Goal: Register for event/course

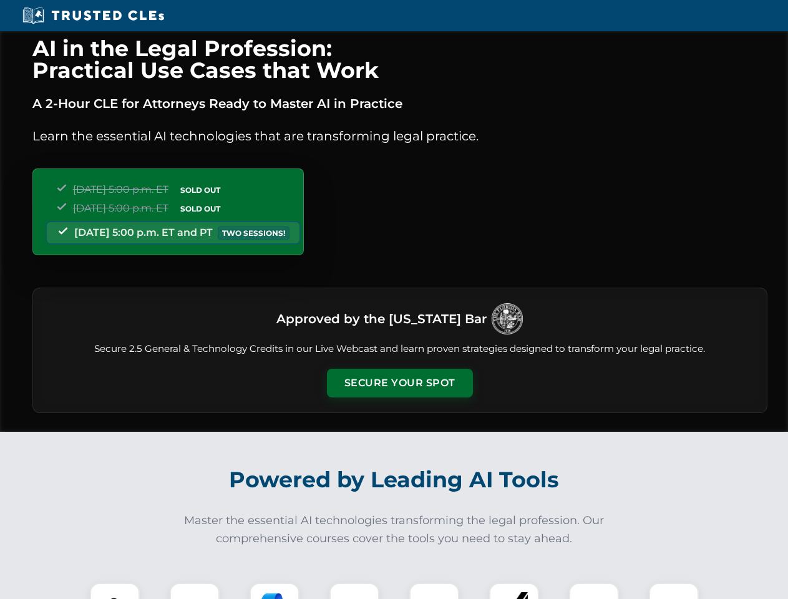
click at [399, 383] on button "Secure Your Spot" at bounding box center [400, 383] width 146 height 29
click at [115, 591] on img at bounding box center [115, 607] width 36 height 36
